Goal: Task Accomplishment & Management: Manage account settings

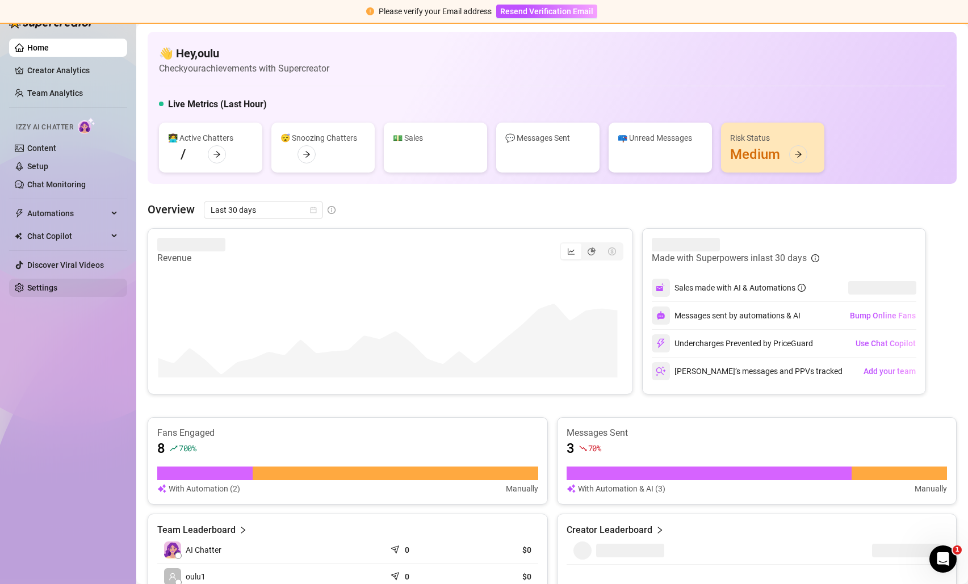
click at [57, 292] on link "Settings" at bounding box center [42, 287] width 30 height 9
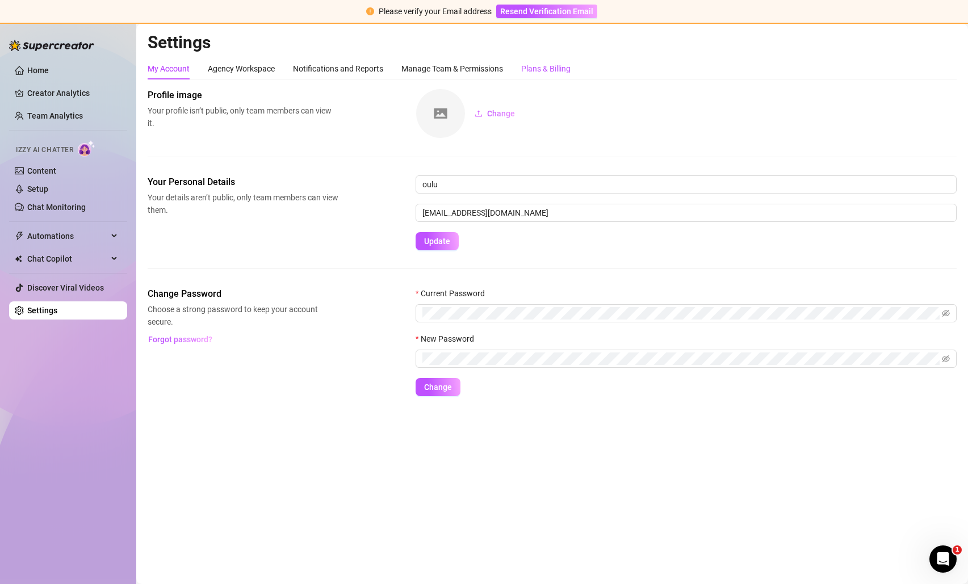
click at [546, 63] on div "Plans & Billing" at bounding box center [545, 68] width 49 height 12
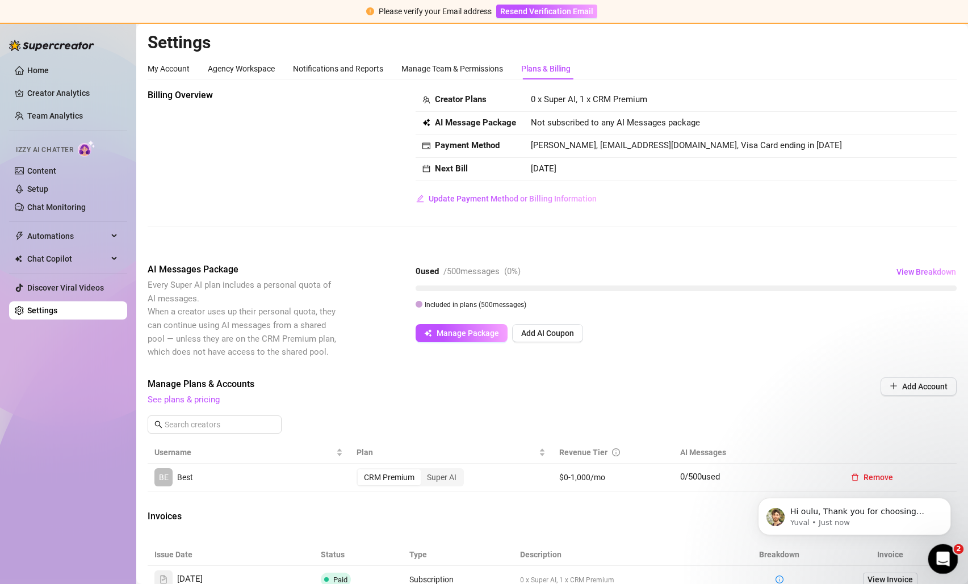
click at [944, 557] on icon "Open Intercom Messenger" at bounding box center [941, 557] width 19 height 19
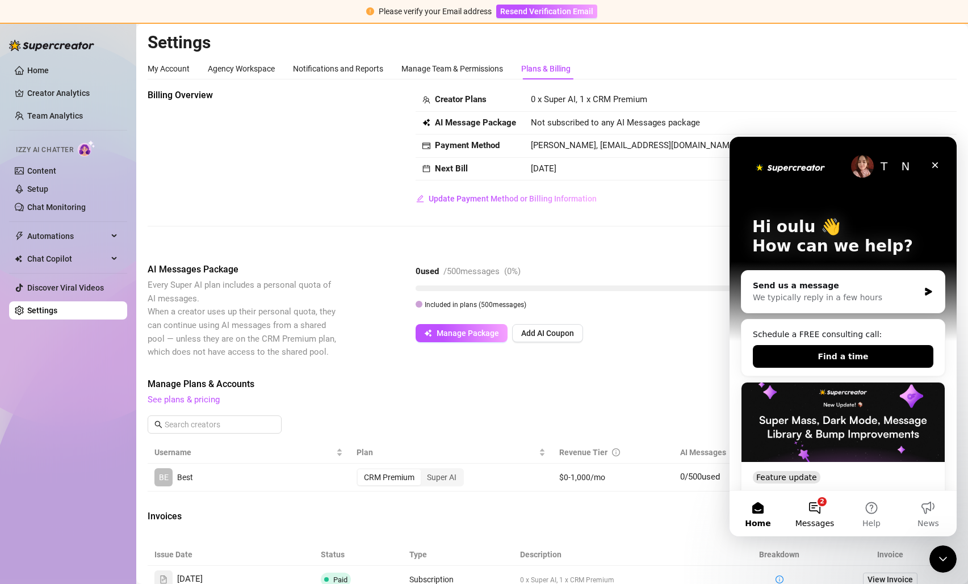
click at [805, 516] on button "2 Messages" at bounding box center [814, 513] width 57 height 45
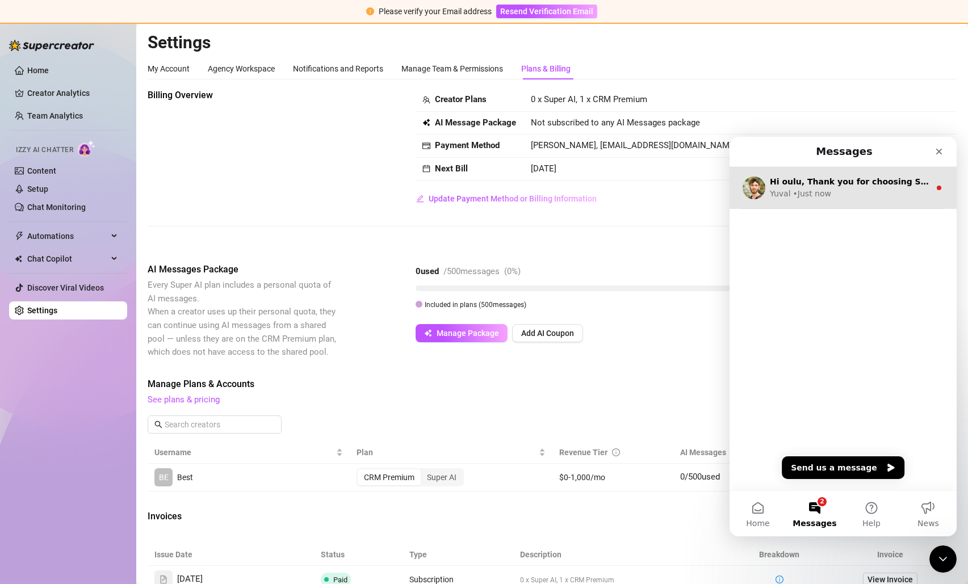
click at [842, 194] on div "Yuval • Just now" at bounding box center [850, 194] width 160 height 12
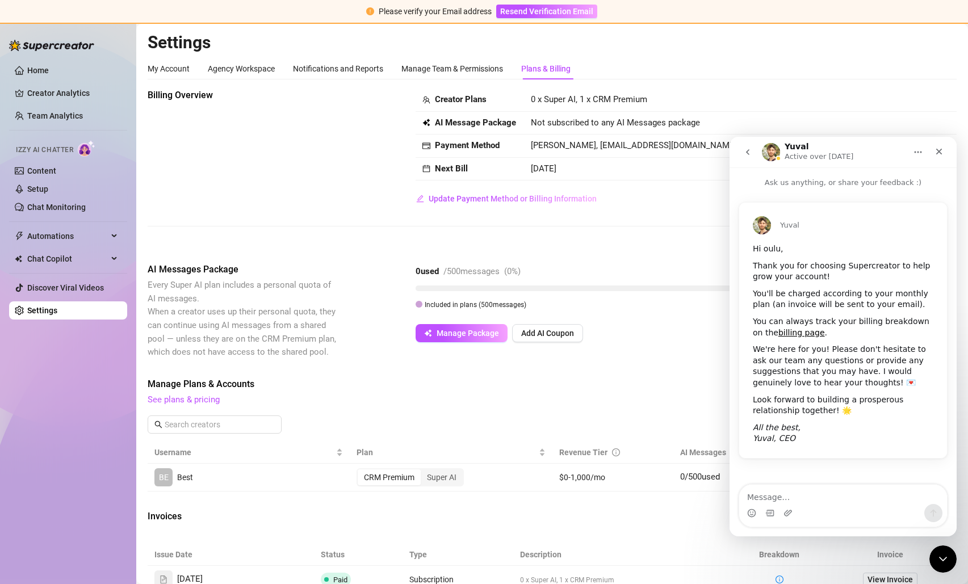
click at [888, 85] on div "My Account Agency Workspace Notifications and Reports Manage Team & Permissions…" at bounding box center [552, 371] width 809 height 627
click at [941, 150] on icon "Close" at bounding box center [938, 151] width 9 height 9
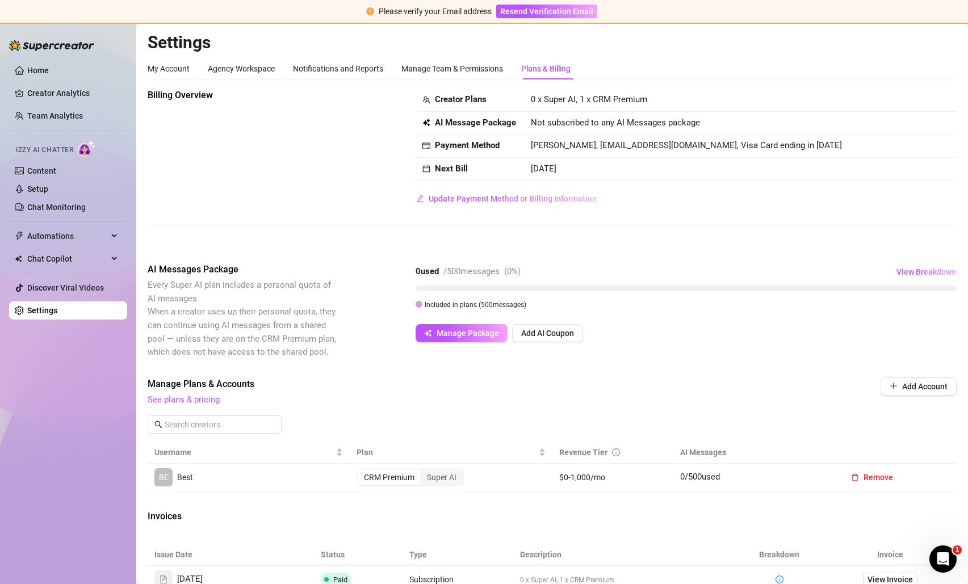
click at [446, 486] on div "CRM Premium Super AI" at bounding box center [409, 477] width 107 height 18
click at [446, 480] on div "Super AI" at bounding box center [442, 477] width 42 height 16
click at [423, 471] on input "Super AI" at bounding box center [423, 471] width 0 height 0
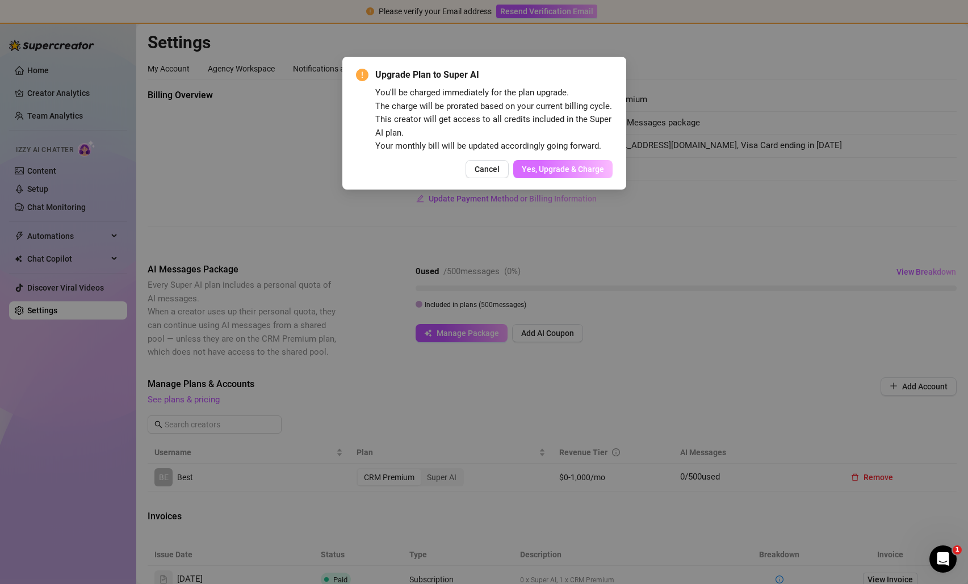
click at [585, 163] on button "Yes, Upgrade & Charge" at bounding box center [562, 169] width 99 height 18
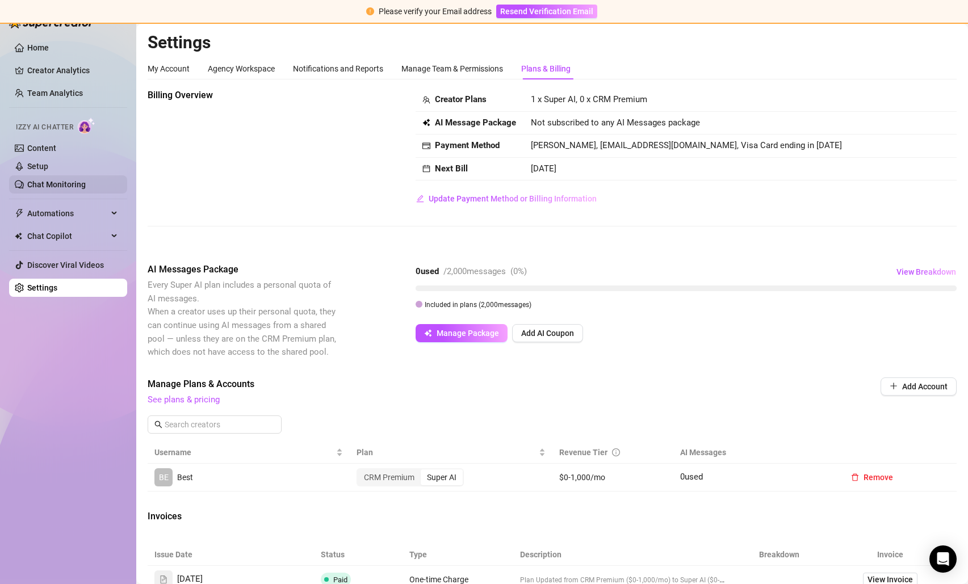
click at [44, 184] on link "Chat Monitoring" at bounding box center [56, 184] width 58 height 9
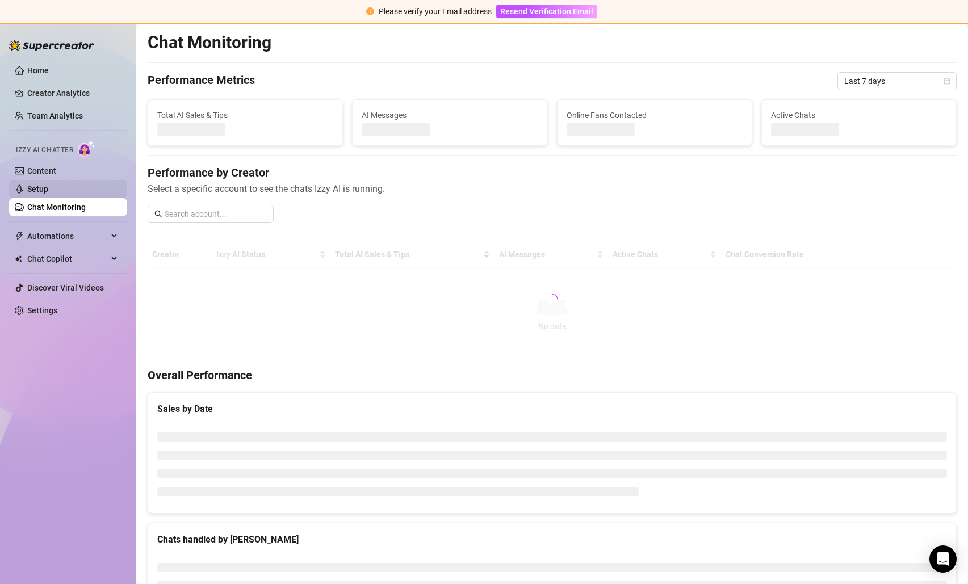
click at [51, 167] on ul "Content Setup Chat Monitoring" at bounding box center [68, 189] width 118 height 54
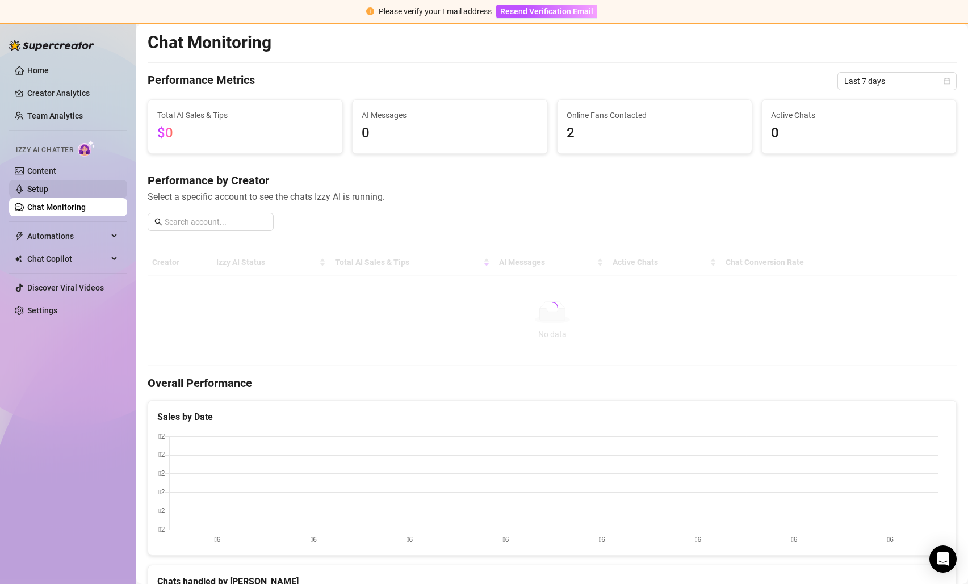
click at [48, 187] on link "Setup" at bounding box center [37, 188] width 21 height 9
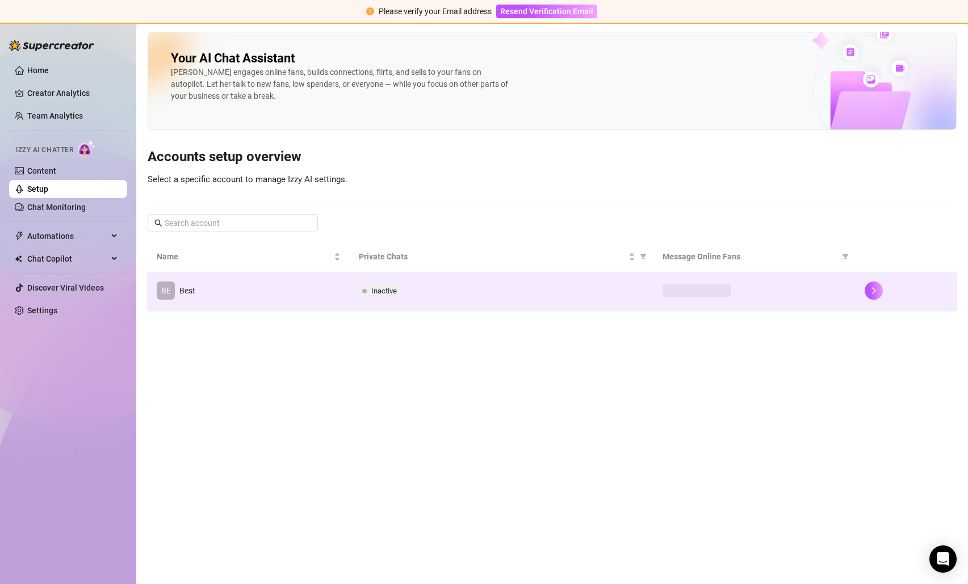
click at [250, 291] on td "BE Best" at bounding box center [249, 290] width 202 height 37
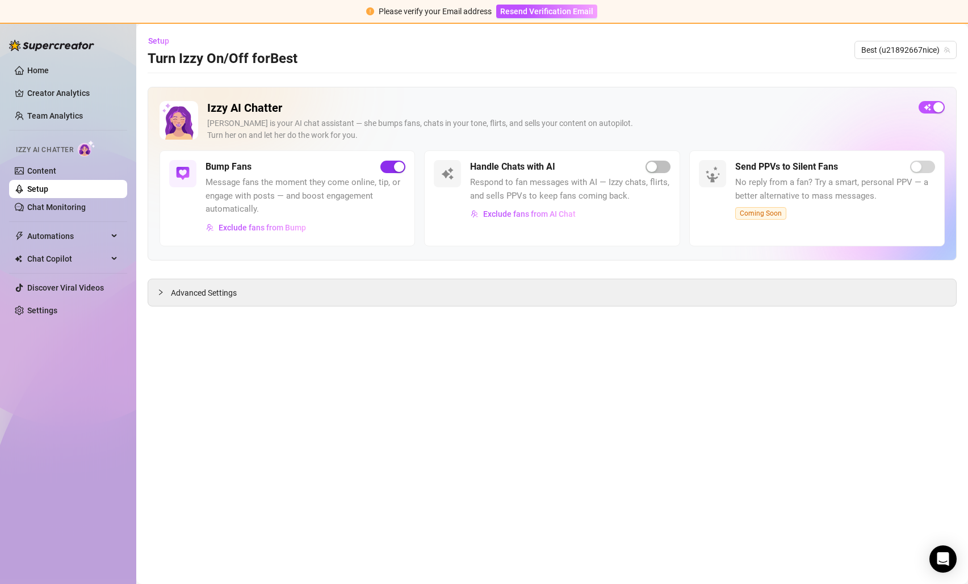
click at [392, 171] on span "button" at bounding box center [392, 167] width 25 height 12
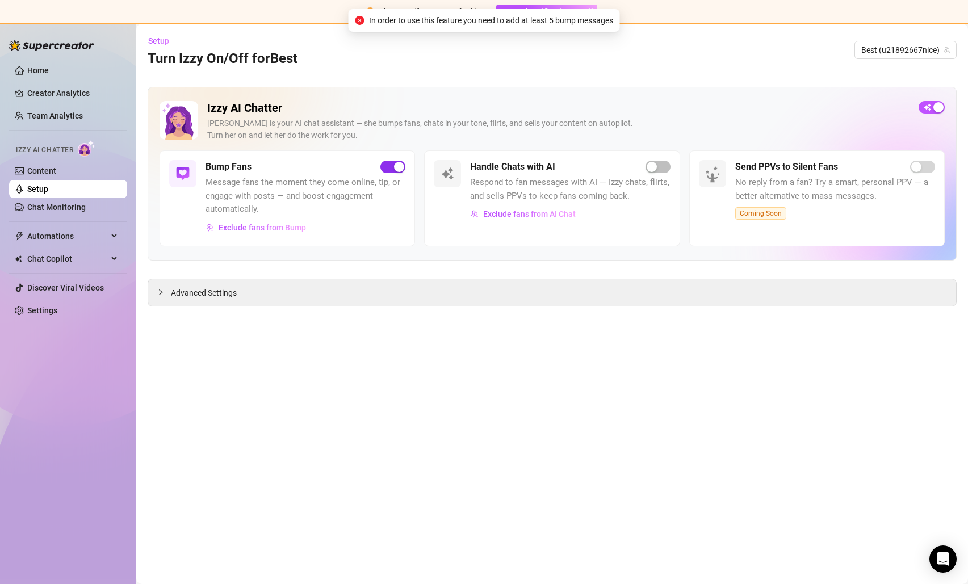
click at [392, 171] on span "button" at bounding box center [392, 167] width 25 height 12
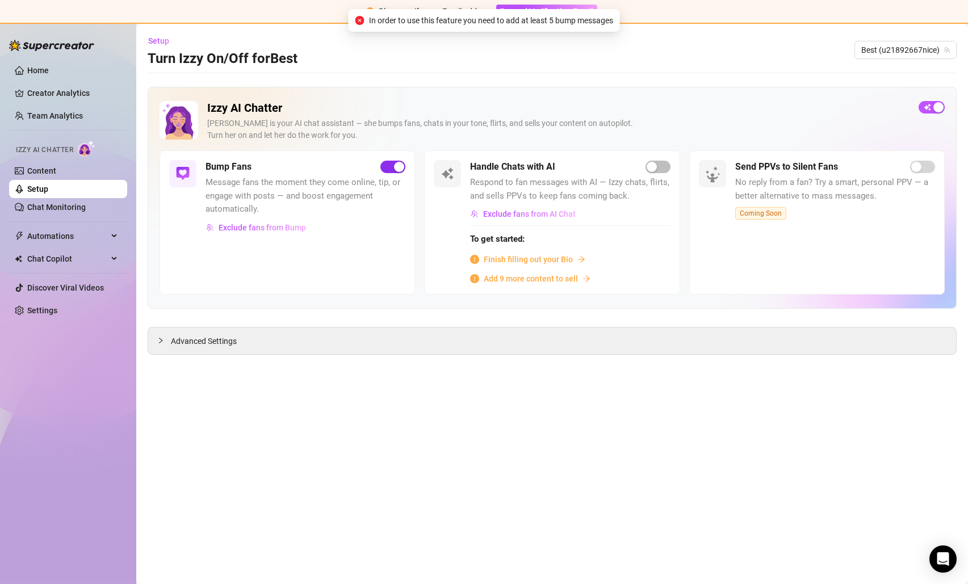
click at [392, 171] on span "button" at bounding box center [392, 167] width 25 height 12
click at [934, 109] on span "button" at bounding box center [931, 107] width 26 height 12
click at [396, 167] on div "button" at bounding box center [399, 167] width 10 height 10
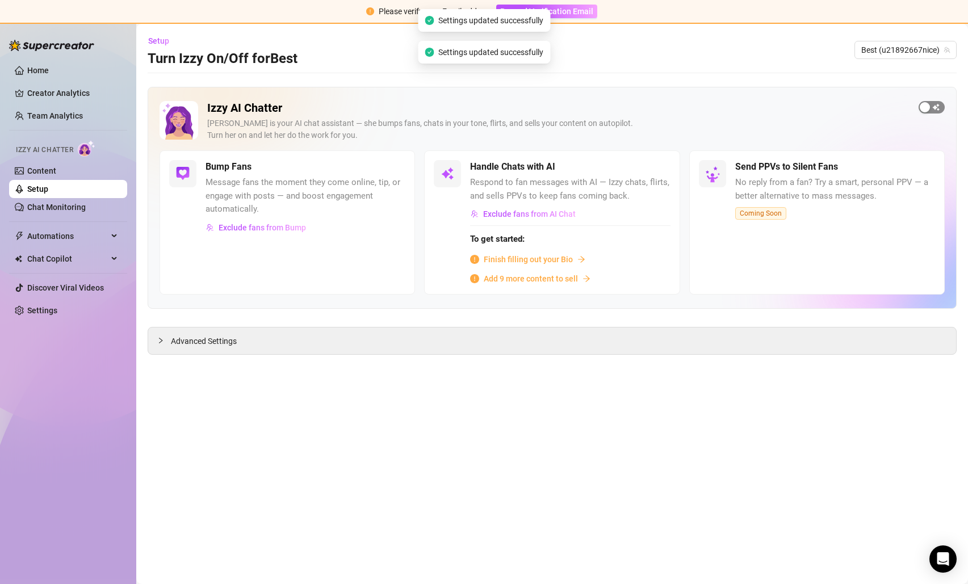
click at [929, 106] on div "button" at bounding box center [925, 107] width 10 height 10
